Goal: Task Accomplishment & Management: Complete application form

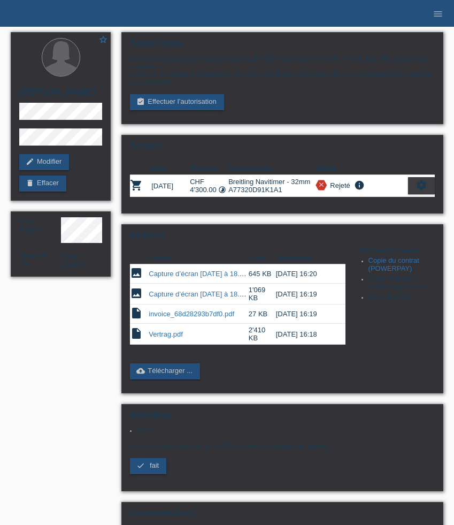
click at [437, 15] on icon "menu" at bounding box center [438, 14] width 11 height 11
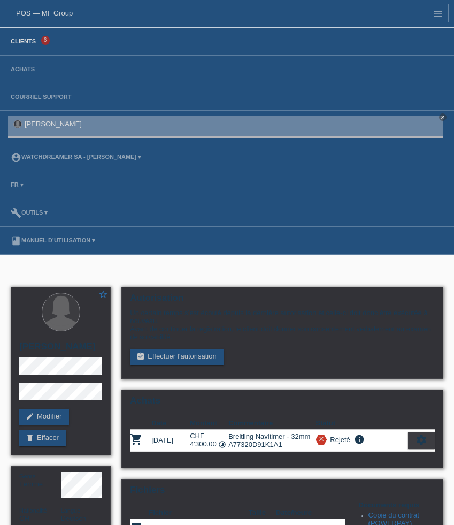
click at [24, 40] on link "Clients" at bounding box center [23, 41] width 36 height 6
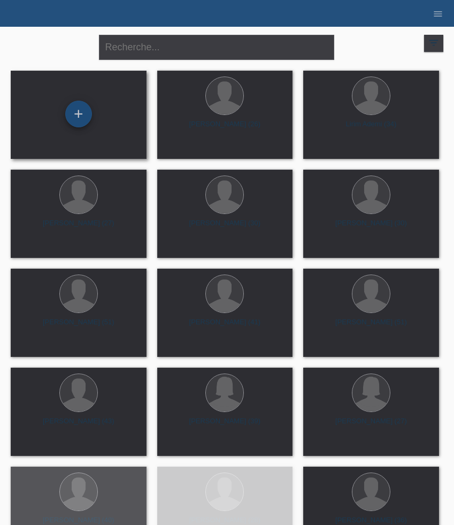
click at [84, 117] on div "+" at bounding box center [78, 114] width 27 height 27
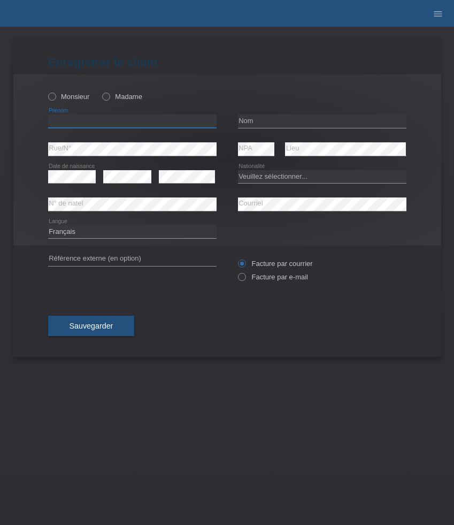
click at [92, 125] on input "text" at bounding box center [132, 120] width 168 height 13
paste input "Loïc Johann"
type input "Loïc Johann"
click at [64, 102] on div "Monsieur Madame" at bounding box center [132, 97] width 168 height 22
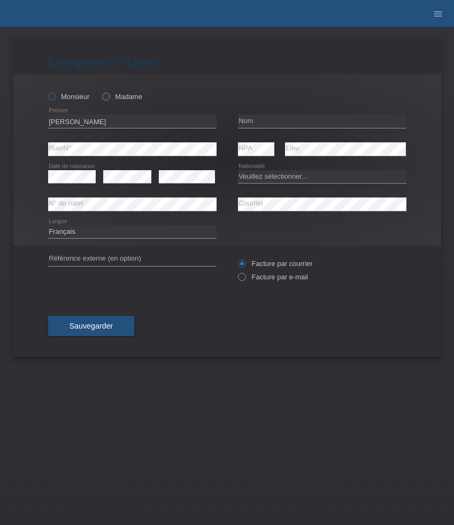
click at [64, 97] on label "Monsieur" at bounding box center [69, 97] width 42 height 8
click at [55, 97] on input "Monsieur" at bounding box center [51, 96] width 7 height 7
radio input "true"
click at [301, 120] on input "text" at bounding box center [322, 120] width 168 height 13
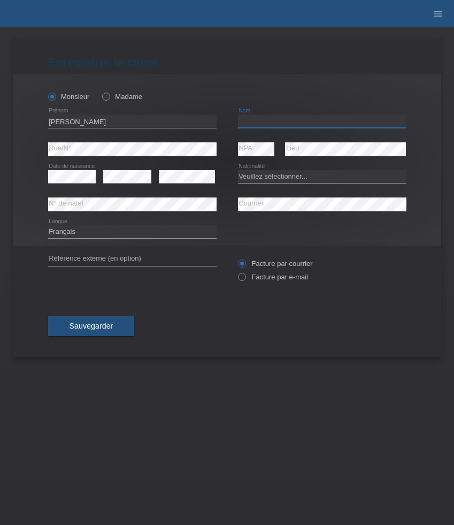
paste input "Burri"
type input "Burri"
click at [306, 175] on select "Veuillez sélectionner... Suisse Allemagne Autriche Liechtenstein ------------ A…" at bounding box center [322, 176] width 168 height 13
select select "CH"
click at [238, 170] on select "Veuillez sélectionner... Suisse Allemagne Autriche Liechtenstein ------------ A…" at bounding box center [322, 176] width 168 height 13
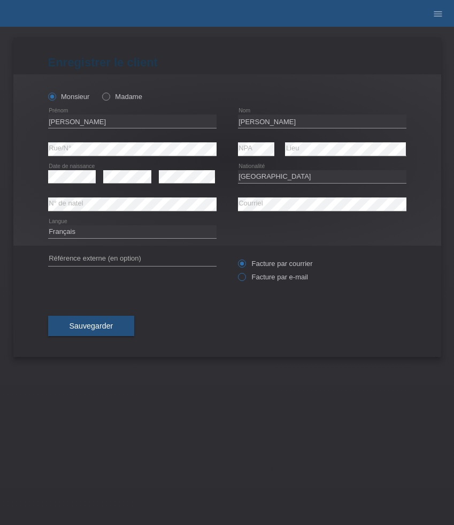
click at [262, 280] on label "Facture par e-mail" at bounding box center [273, 277] width 70 height 8
click at [245, 280] on input "Facture par e-mail" at bounding box center [241, 279] width 7 height 13
radio input "true"
click at [113, 330] on span "Sauvegarder" at bounding box center [92, 325] width 44 height 9
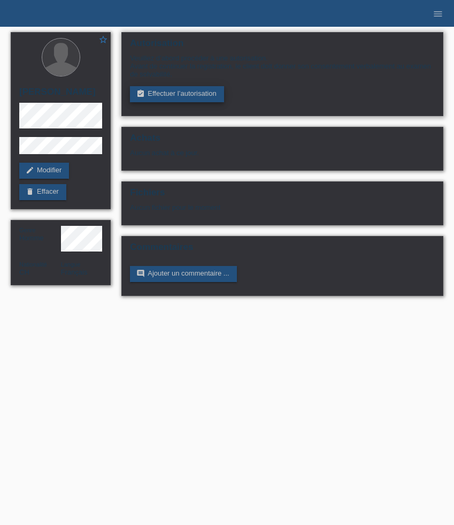
click at [158, 96] on link "assignment_turned_in Effectuer l’autorisation" at bounding box center [177, 94] width 94 height 16
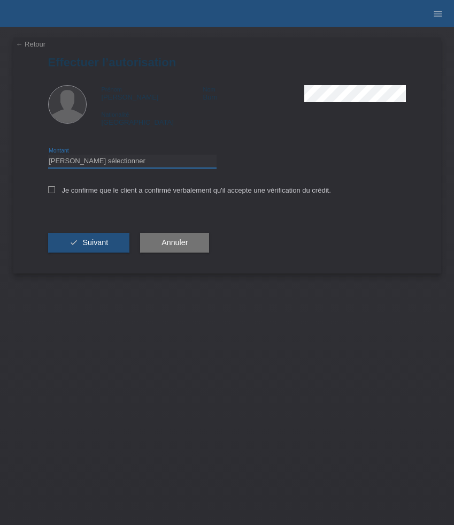
click at [171, 160] on select "Veuillez sélectionner CHF 1.00 - CHF 499.00 CHF 500.00 - CHF 1'999.00 CHF 2'000…" at bounding box center [132, 161] width 168 height 13
select select "3"
click at [48, 156] on select "Veuillez sélectionner CHF 1.00 - CHF 499.00 CHF 500.00 - CHF 1'999.00 CHF 2'000…" at bounding box center [132, 161] width 168 height 13
click at [157, 192] on label "Je confirme que le client a confirmé verbalement qu'il accepte une vérification…" at bounding box center [189, 190] width 283 height 8
click at [55, 192] on input "Je confirme que le client a confirmé verbalement qu'il accepte une vérification…" at bounding box center [51, 189] width 7 height 7
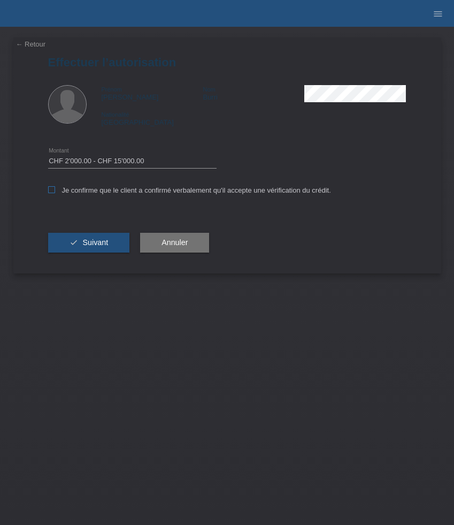
checkbox input "true"
click at [107, 239] on button "check Suivant" at bounding box center [89, 243] width 82 height 20
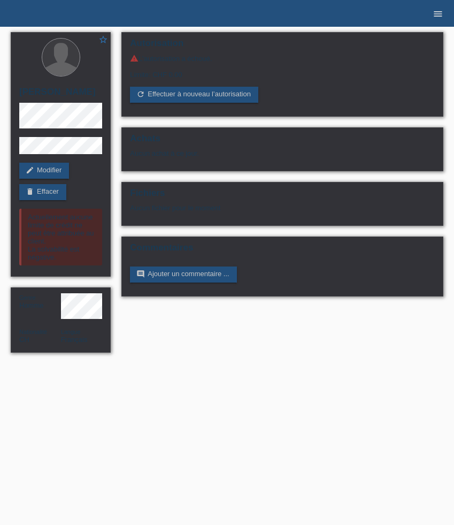
click at [436, 13] on icon "menu" at bounding box center [438, 14] width 11 height 11
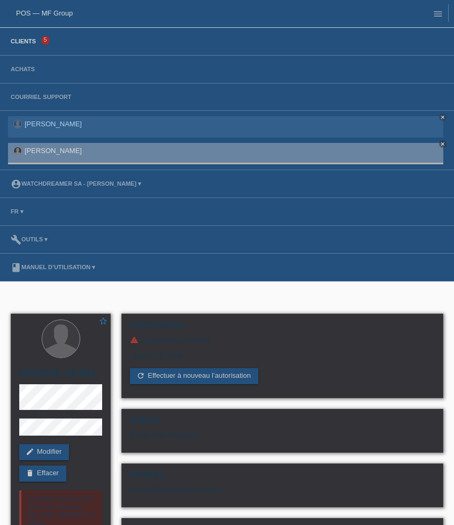
click at [28, 41] on link "Clients" at bounding box center [23, 41] width 36 height 6
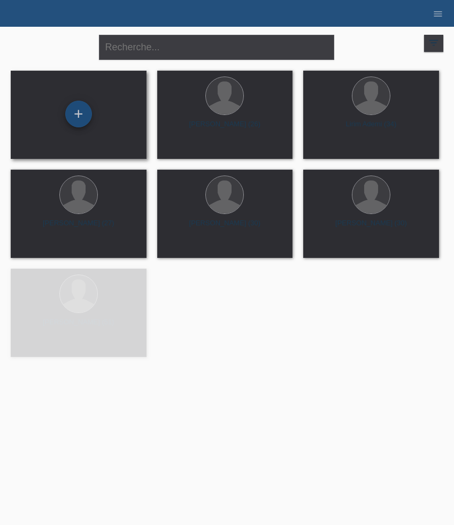
click at [83, 123] on div "+" at bounding box center [78, 114] width 27 height 27
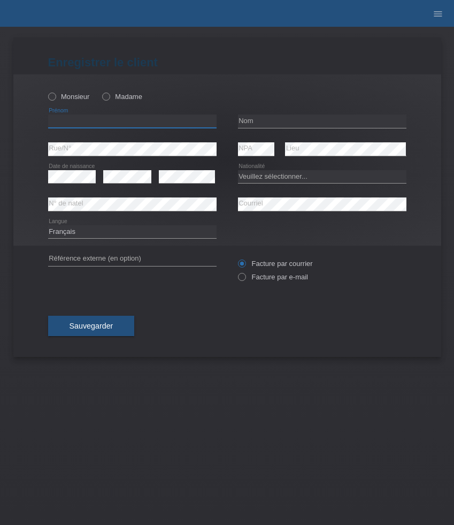
click at [73, 121] on input "text" at bounding box center [132, 120] width 168 height 13
paste input "[PERSON_NAME]"
type input "[PERSON_NAME]"
click at [73, 92] on div "Monsieur Madame" at bounding box center [132, 97] width 168 height 22
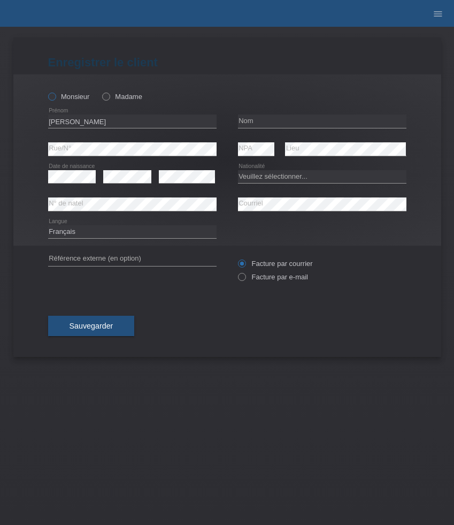
click at [73, 94] on label "Monsieur" at bounding box center [69, 97] width 42 height 8
click at [55, 94] on input "Monsieur" at bounding box center [51, 96] width 7 height 7
radio input "true"
click at [254, 121] on input "text" at bounding box center [322, 120] width 168 height 13
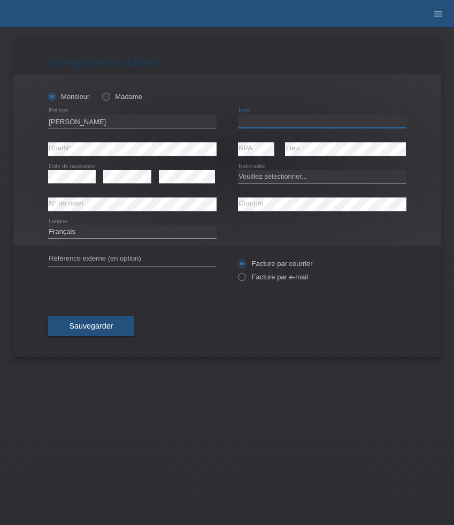
paste input "Stilter"
type input "Stilter"
click at [265, 183] on select "Veuillez sélectionner... Suisse Allemagne Autriche Liechtenstein ------------ A…" at bounding box center [322, 176] width 168 height 13
select select "DE"
click at [238, 170] on select "Veuillez sélectionner... Suisse Allemagne Autriche Liechtenstein ------------ A…" at bounding box center [322, 176] width 168 height 13
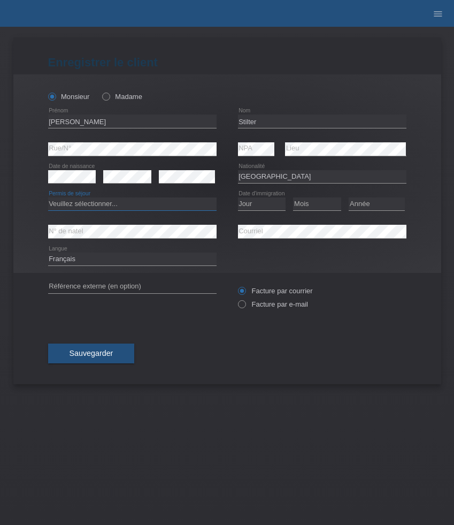
click at [97, 209] on select "Veuillez sélectionner... C B B - Statut de réfugié Autre" at bounding box center [132, 203] width 168 height 13
select select "B"
click at [48, 198] on select "Veuillez sélectionner... C B B - Statut de réfugié Autre" at bounding box center [132, 203] width 168 height 13
click at [255, 205] on select "Jour 01 02 03 04 05 06 07 08 09 10 11" at bounding box center [262, 203] width 48 height 13
select select "01"
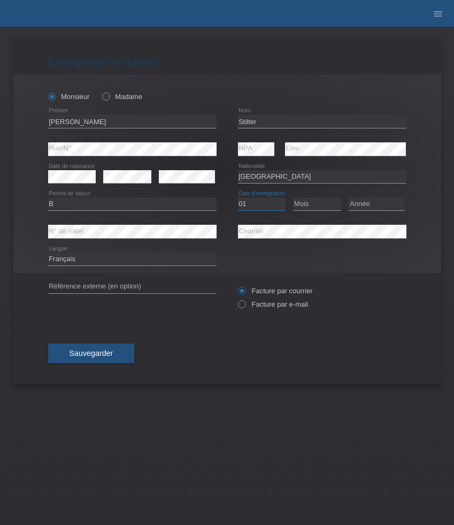
click at [238, 198] on select "Jour 01 02 03 04 05 06 07 08 09 10 11" at bounding box center [262, 203] width 48 height 13
click at [311, 208] on select "Mois 01 02 03 04 05 06 07 08 09 10 11" at bounding box center [317, 203] width 48 height 13
select select "05"
click at [293, 198] on select "Mois 01 02 03 04 05 06 07 08 09 10 11" at bounding box center [317, 203] width 48 height 13
click at [367, 208] on select "Année 2025 2024 2023 2022 2021 2020 2019 2018 2017 2016 2015 2014 2013 2012 201…" at bounding box center [377, 203] width 56 height 13
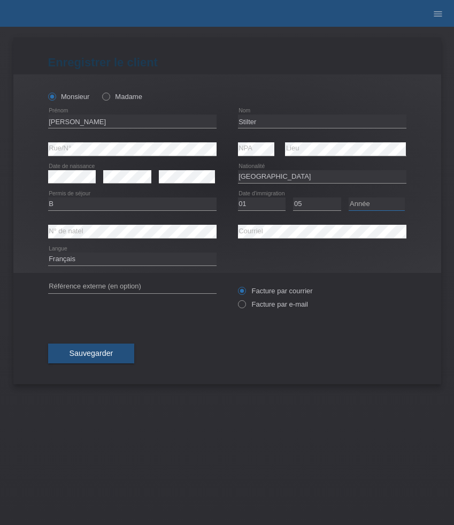
select select "2021"
click at [349, 198] on select "Année 2025 2024 2023 2022 2021 2020 2019 2018 2017 2016 2015 2014 2013 2012 201…" at bounding box center [377, 203] width 56 height 13
click at [265, 306] on label "Facture par e-mail" at bounding box center [273, 304] width 70 height 8
click at [245, 306] on input "Facture par e-mail" at bounding box center [241, 306] width 7 height 13
radio input "true"
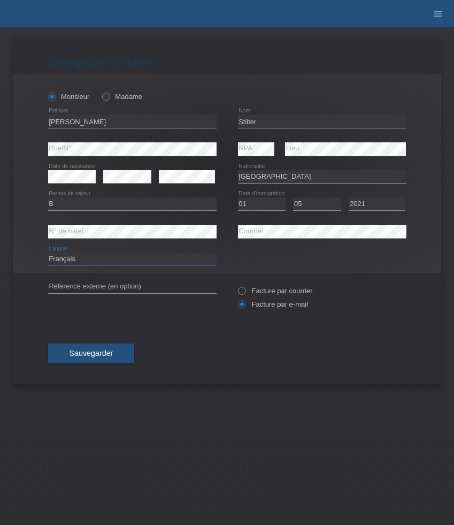
click at [144, 258] on select "Deutsch Français Italiano English" at bounding box center [132, 258] width 168 height 13
select select "de"
click at [48, 253] on select "Deutsch Français Italiano English" at bounding box center [132, 258] width 168 height 13
click at [104, 355] on span "Sauvegarder" at bounding box center [92, 353] width 44 height 9
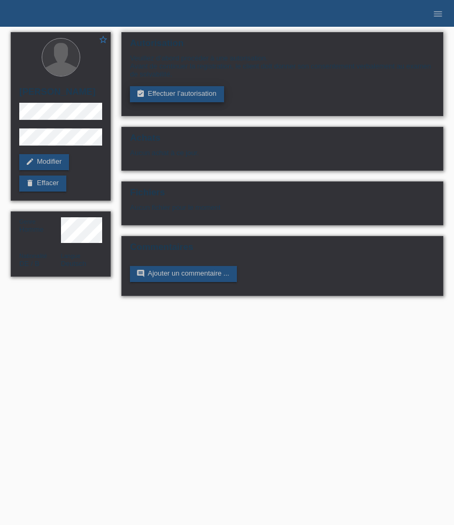
click at [172, 98] on link "assignment_turned_in Effectuer l’autorisation" at bounding box center [177, 94] width 94 height 16
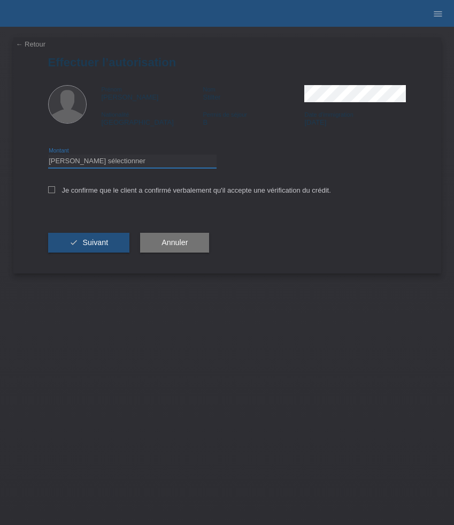
click at [131, 159] on select "Veuillez sélectionner CHF 1.00 - CHF 499.00 CHF 500.00 - CHF 1'999.00 CHF 2'000…" at bounding box center [132, 161] width 168 height 13
select select "3"
click at [48, 156] on select "Veuillez sélectionner CHF 1.00 - CHF 499.00 CHF 500.00 - CHF 1'999.00 CHF 2'000…" at bounding box center [132, 161] width 168 height 13
click at [106, 239] on button "check Suivant" at bounding box center [89, 243] width 82 height 20
click at [105, 191] on label "Je confirme que le client a confirmé verbalement qu'il accepte une vérification…" at bounding box center [189, 190] width 283 height 8
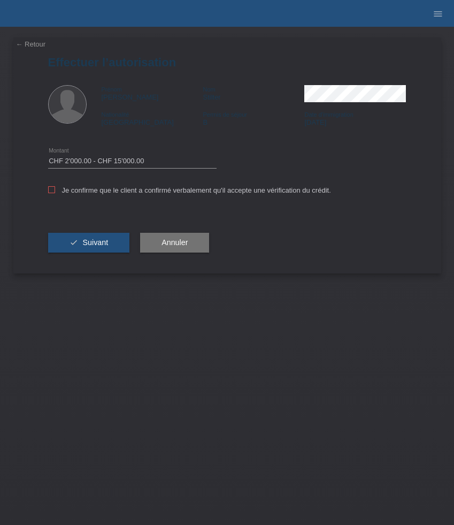
click at [55, 191] on input "Je confirme que le client a confirmé verbalement qu'il accepte une vérification…" at bounding box center [51, 189] width 7 height 7
checkbox input "true"
click at [103, 240] on button "check Suivant" at bounding box center [89, 243] width 82 height 20
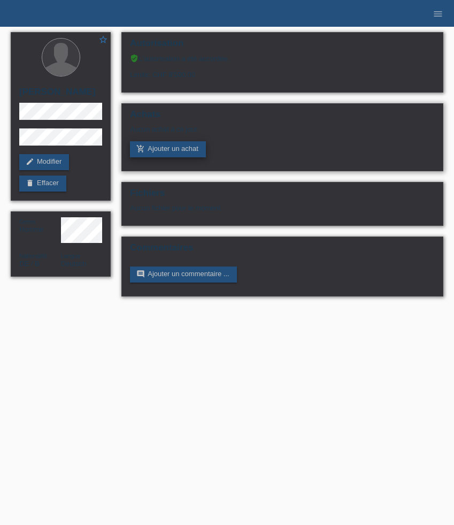
click at [175, 149] on link "add_shopping_cart Ajouter un achat" at bounding box center [168, 149] width 76 height 16
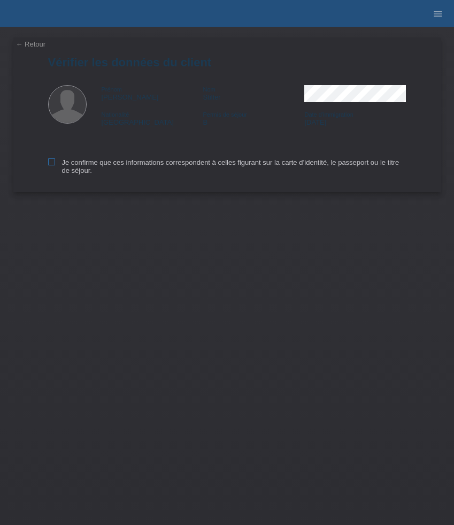
click at [53, 163] on icon at bounding box center [51, 161] width 7 height 7
click at [53, 163] on input "Je confirme que ces informations correspondent à celles figurant sur la carte d…" at bounding box center [51, 161] width 7 height 7
checkbox input "true"
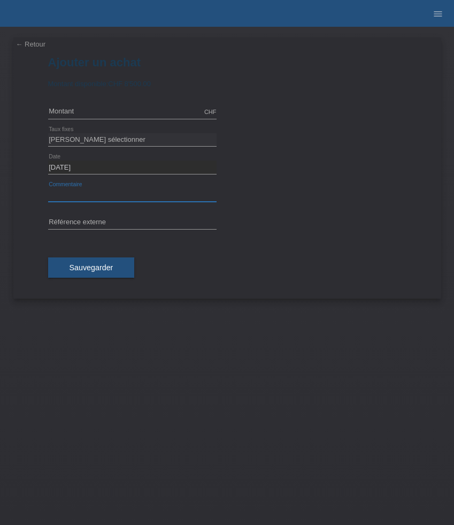
click at [85, 193] on input "text" at bounding box center [132, 194] width 168 height 13
paste input "Breitling Premier B01 Chronograph - 42mm AB0145171C1A1"
type input "Breitling Premier B01 Chronograph - 42mm AB0145171C1A1"
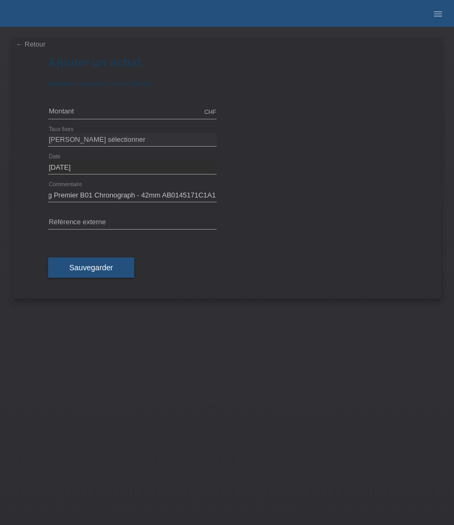
scroll to position [0, 0]
click at [110, 217] on input "text" at bounding box center [132, 222] width 168 height 13
paste input "528567"
type input "528567"
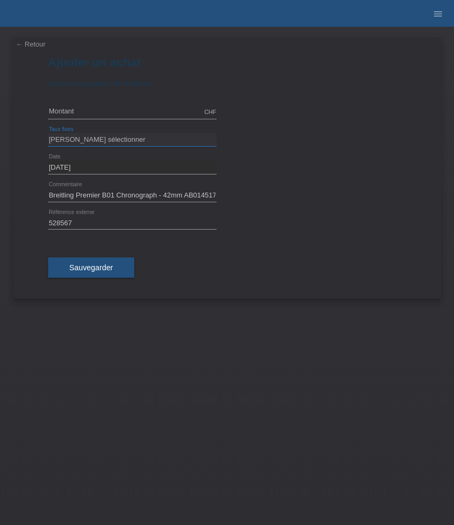
click at [127, 143] on select "Veuillez sélectionner 6 versements 12 versements 24 versements 36 versements 48…" at bounding box center [132, 139] width 168 height 13
select select "626"
click at [48, 133] on select "Veuillez sélectionner 6 versements 12 versements 24 versements 36 versements 48…" at bounding box center [132, 139] width 168 height 13
click at [83, 108] on input "text" at bounding box center [132, 111] width 168 height 13
type input "8500.00"
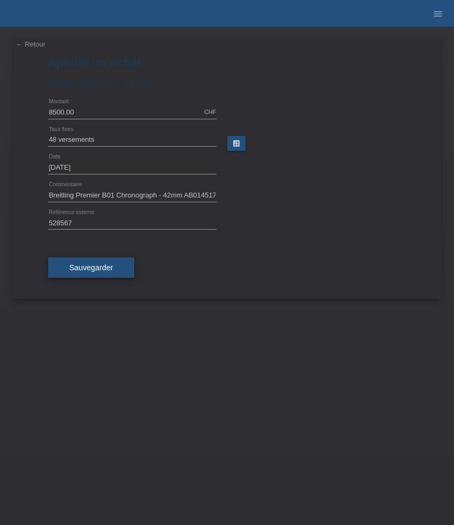
click at [88, 268] on span "Sauvegarder" at bounding box center [92, 267] width 44 height 9
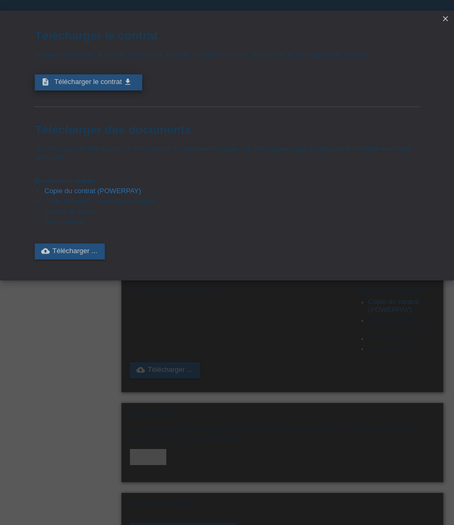
click at [98, 85] on span "Télécharger le contrat" at bounding box center [87, 82] width 67 height 8
click at [443, 19] on icon "close" at bounding box center [445, 18] width 9 height 9
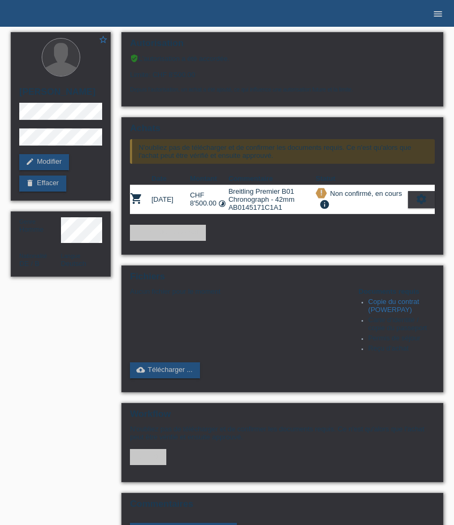
click at [435, 14] on icon "menu" at bounding box center [438, 14] width 11 height 11
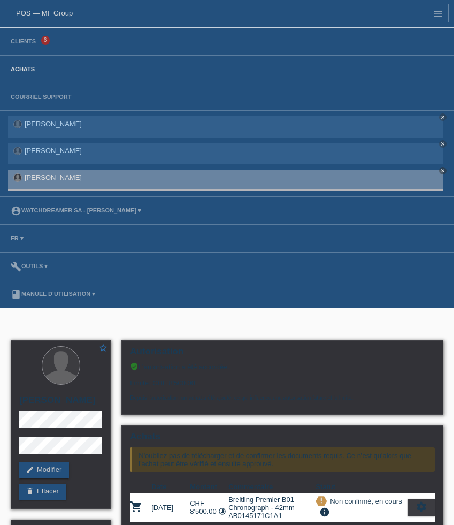
click at [27, 72] on link "Achats" at bounding box center [22, 69] width 35 height 6
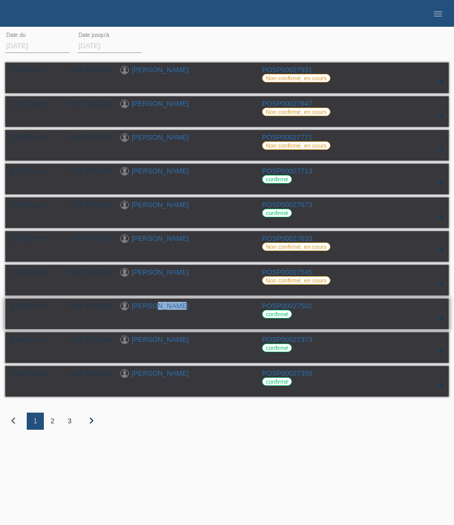
drag, startPoint x: 181, startPoint y: 311, endPoint x: 149, endPoint y: 309, distance: 31.6
click at [149, 309] on div "[PERSON_NAME]" at bounding box center [187, 307] width 134 height 10
copy link "[PERSON_NAME]"
